Goal: Communication & Community: Answer question/provide support

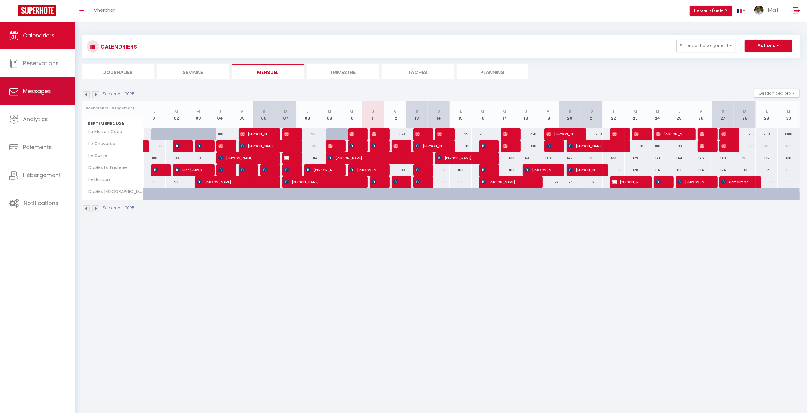
click at [42, 96] on link "Messages" at bounding box center [37, 91] width 75 height 28
select select "message"
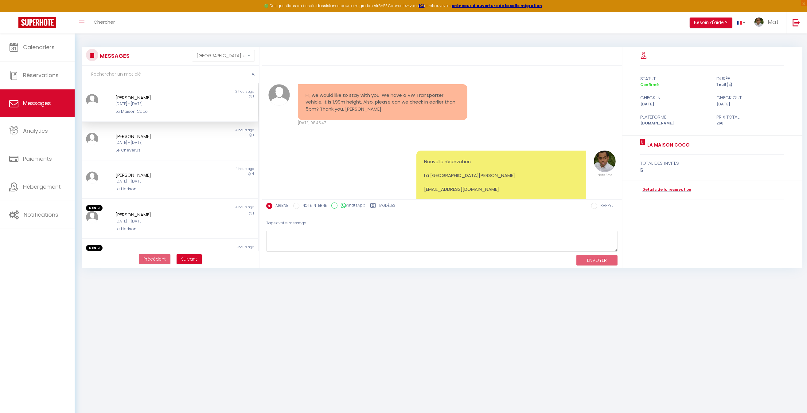
scroll to position [2282, 0]
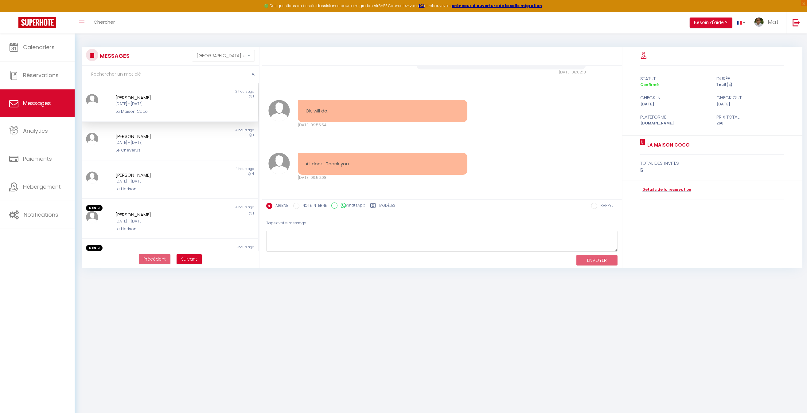
click at [312, 204] on label "NOTE INTERNE" at bounding box center [313, 206] width 27 height 7
click at [300, 204] on input "NOTE INTERNE" at bounding box center [296, 206] width 6 height 6
radio input "true"
radio input "false"
click at [675, 0] on div "🟢 Des questions ou besoin d'assistance pour la migration AirBnB? Connectez-vous…" at bounding box center [403, 6] width 807 height 12
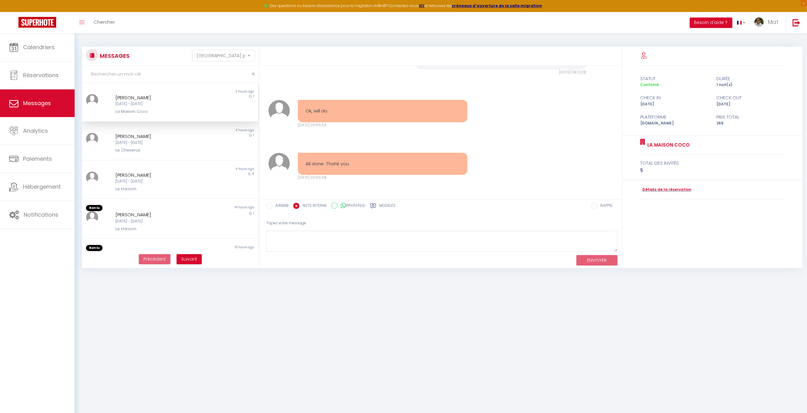
click at [602, 206] on label "RAPPEL" at bounding box center [606, 206] width 16 height 7
click at [598, 206] on input "RAPPEL" at bounding box center [594, 206] width 6 height 6
click at [577, 171] on li "X jours avant Checkin" at bounding box center [571, 171] width 83 height 12
radio input "false"
radio input "true"
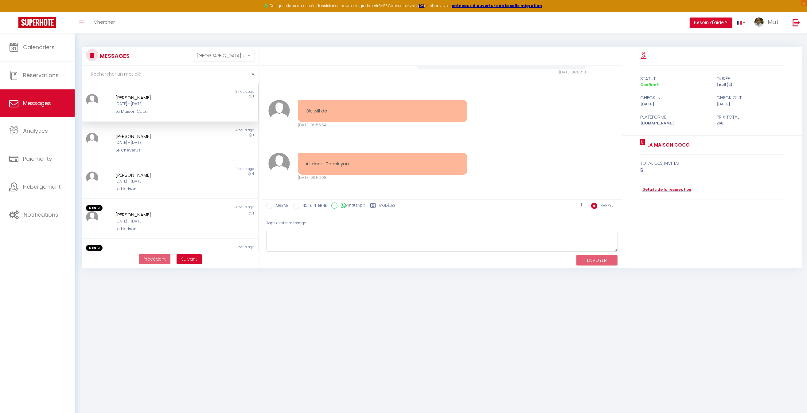
scroll to position [0, 0]
click at [596, 204] on input "RAPPEL" at bounding box center [594, 205] width 6 height 6
click at [562, 219] on div "Tapez votre message" at bounding box center [442, 222] width 352 height 15
